Goal: Task Accomplishment & Management: Use online tool/utility

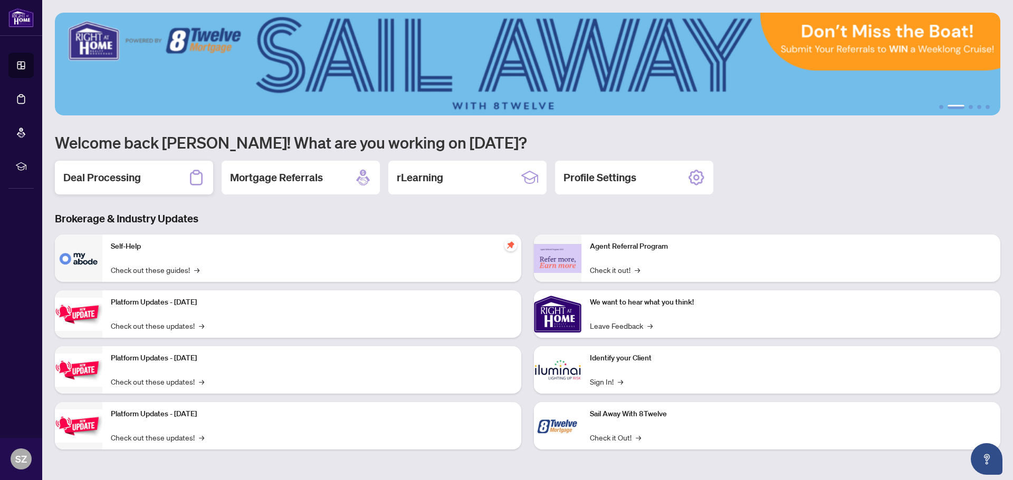
click at [139, 185] on h2 "Deal Processing" at bounding box center [102, 177] width 78 height 15
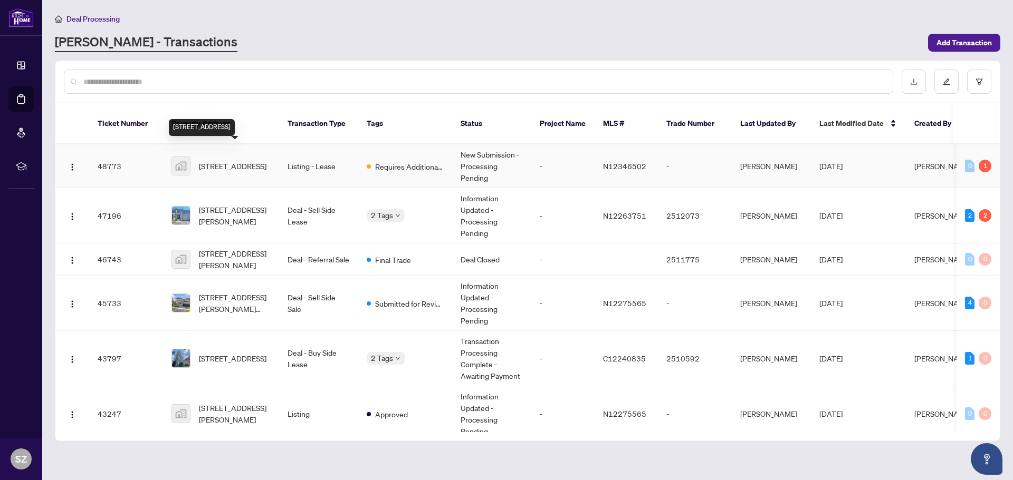
click at [247, 160] on span "[STREET_ADDRESS]" at bounding box center [233, 166] width 68 height 12
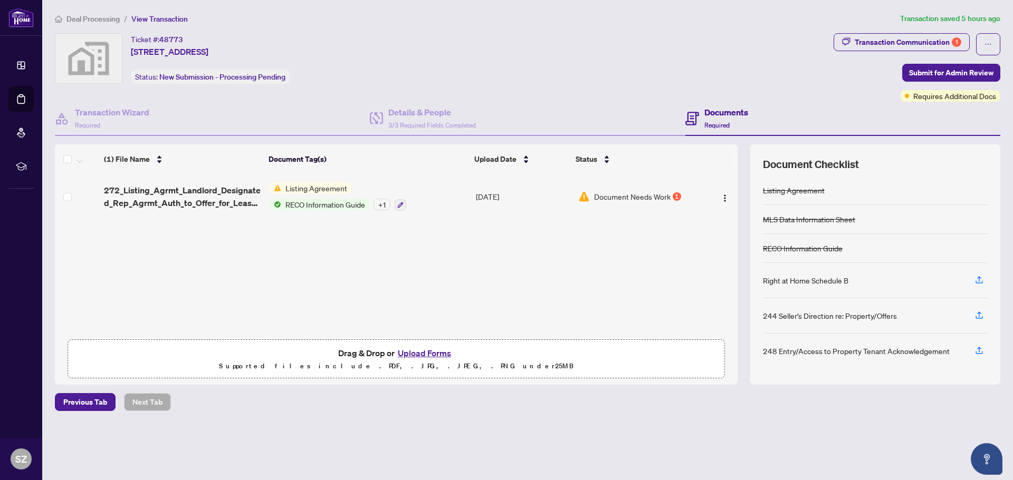
click at [663, 199] on span "Document Needs Work" at bounding box center [632, 197] width 76 height 12
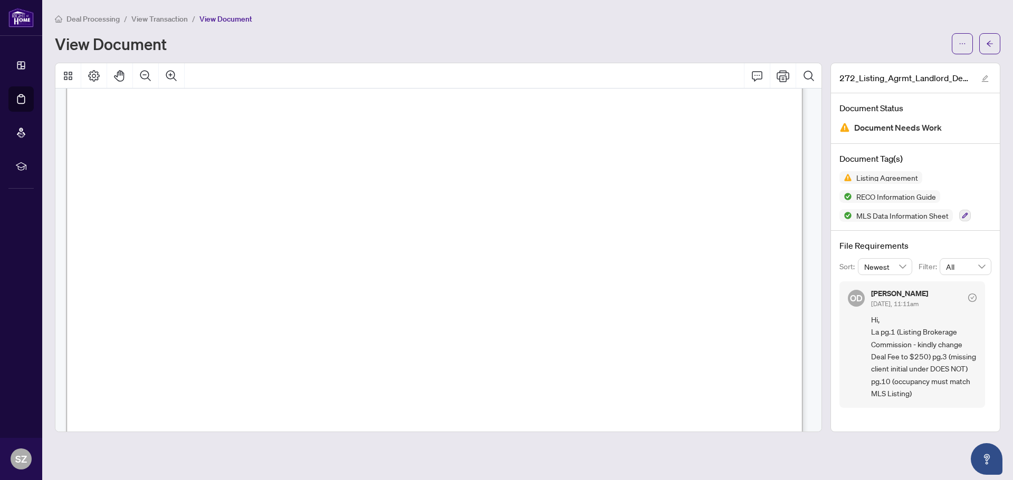
scroll to position [264, 0]
click at [180, 22] on span "View Transaction" at bounding box center [159, 18] width 56 height 9
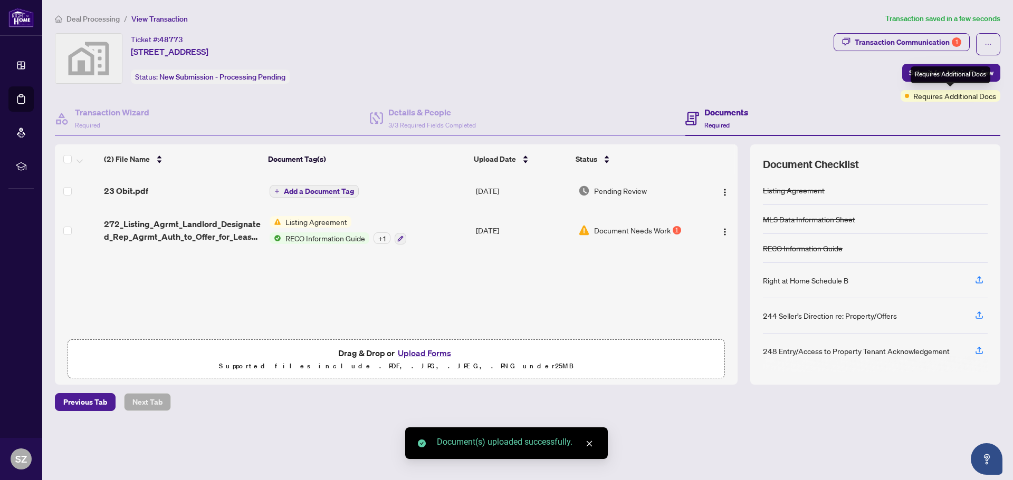
click at [937, 72] on div "Requires Additional Docs" at bounding box center [950, 74] width 80 height 17
click at [925, 71] on span "Submit for Admin Review" at bounding box center [951, 72] width 84 height 17
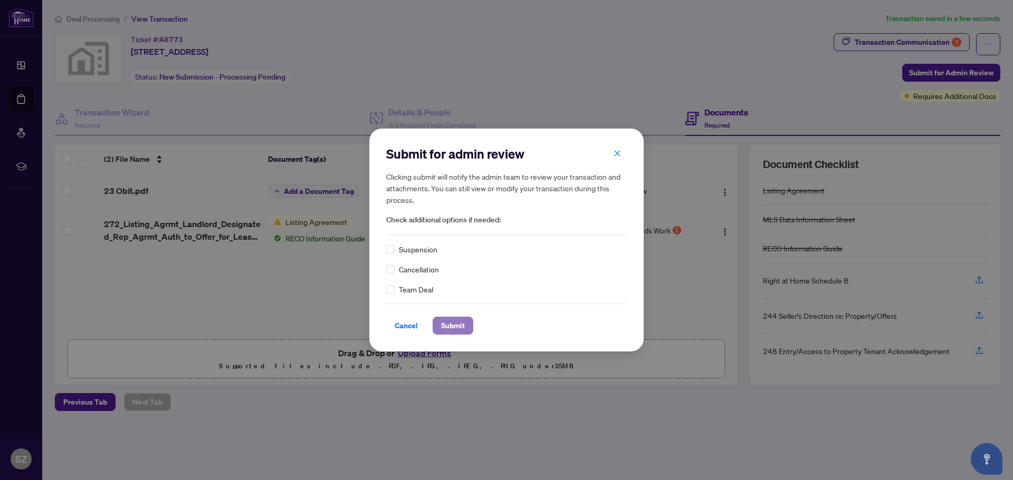
click at [450, 326] on span "Submit" at bounding box center [453, 326] width 24 height 17
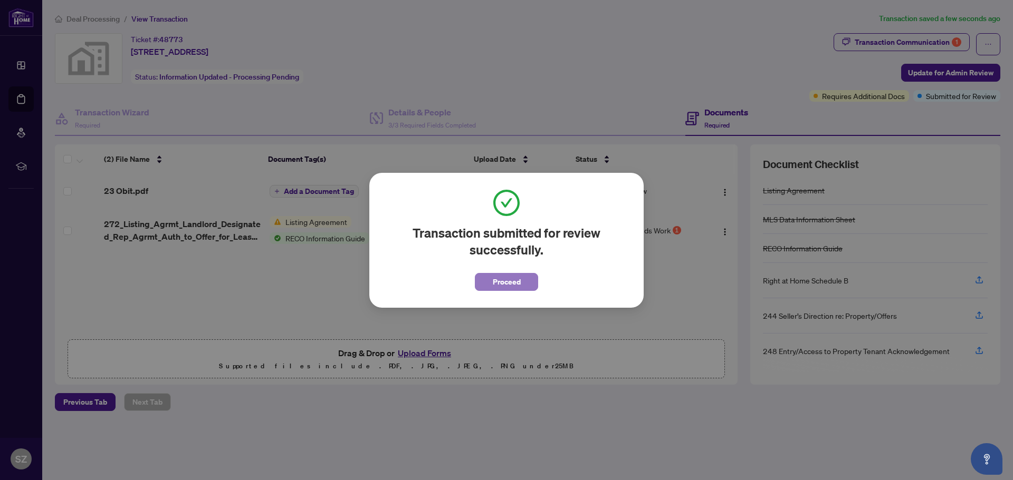
click at [512, 282] on span "Proceed" at bounding box center [507, 282] width 28 height 17
